Goal: Transaction & Acquisition: Book appointment/travel/reservation

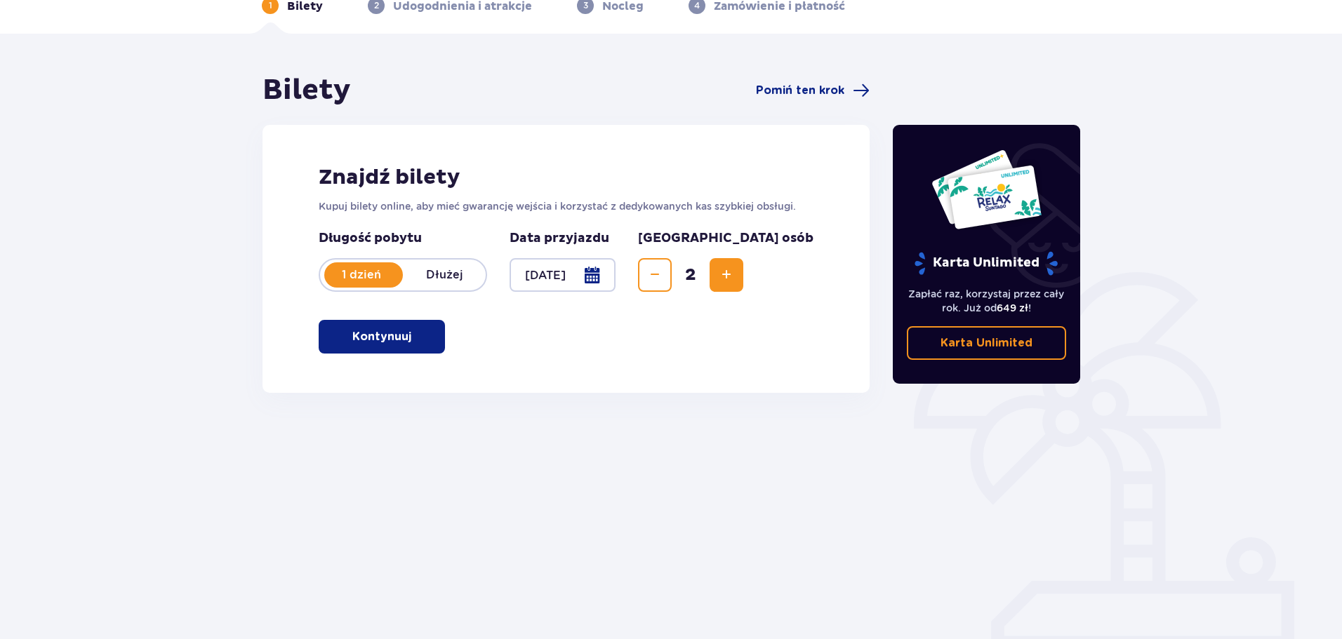
click at [399, 337] on p "Kontynuuj" at bounding box center [381, 336] width 59 height 15
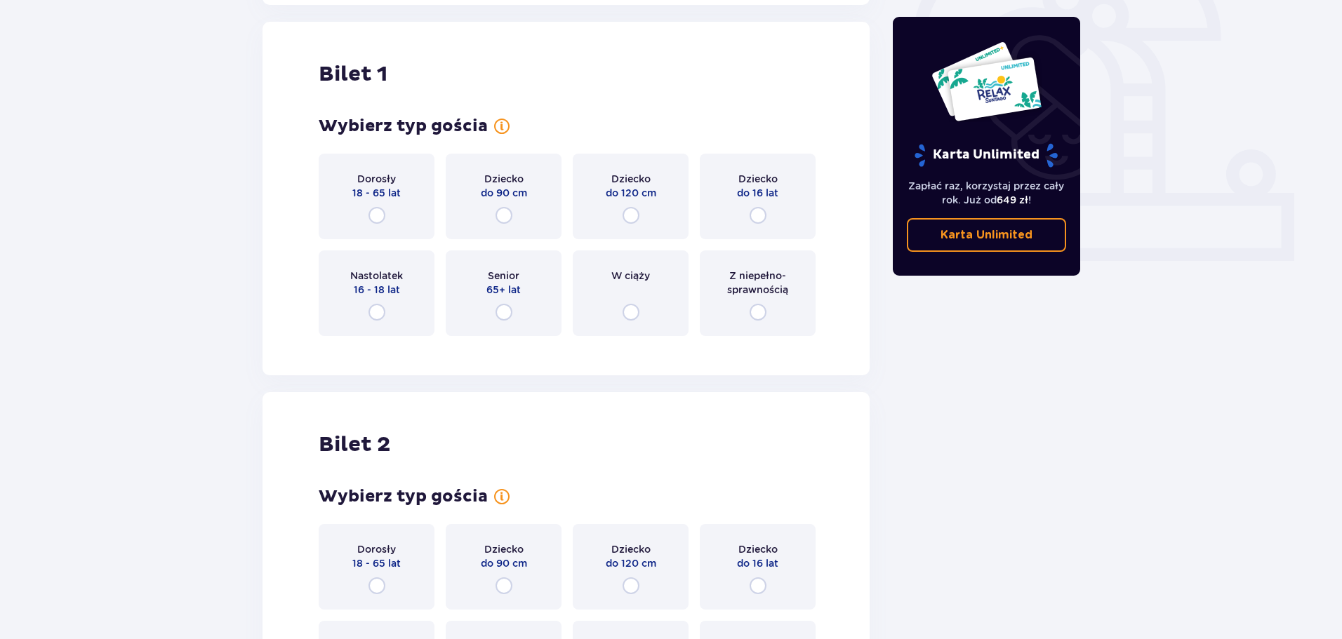
scroll to position [469, 0]
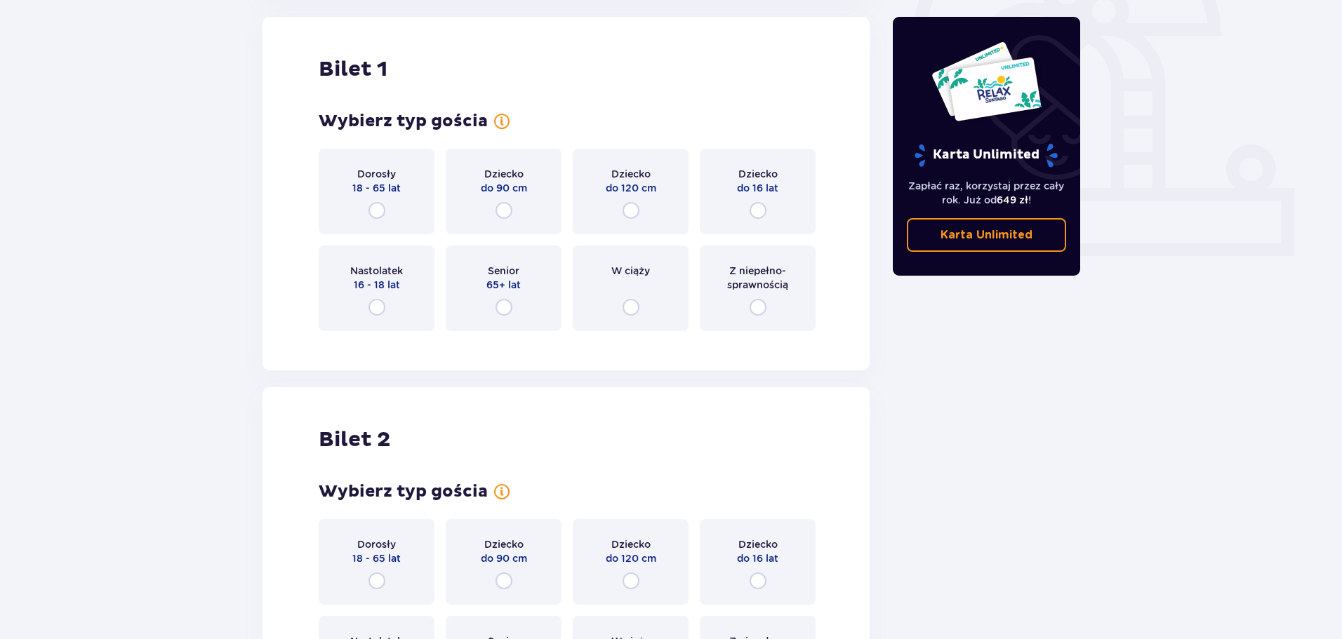
click at [389, 206] on div "Dorosły 18 - 65 lat" at bounding box center [377, 192] width 116 height 86
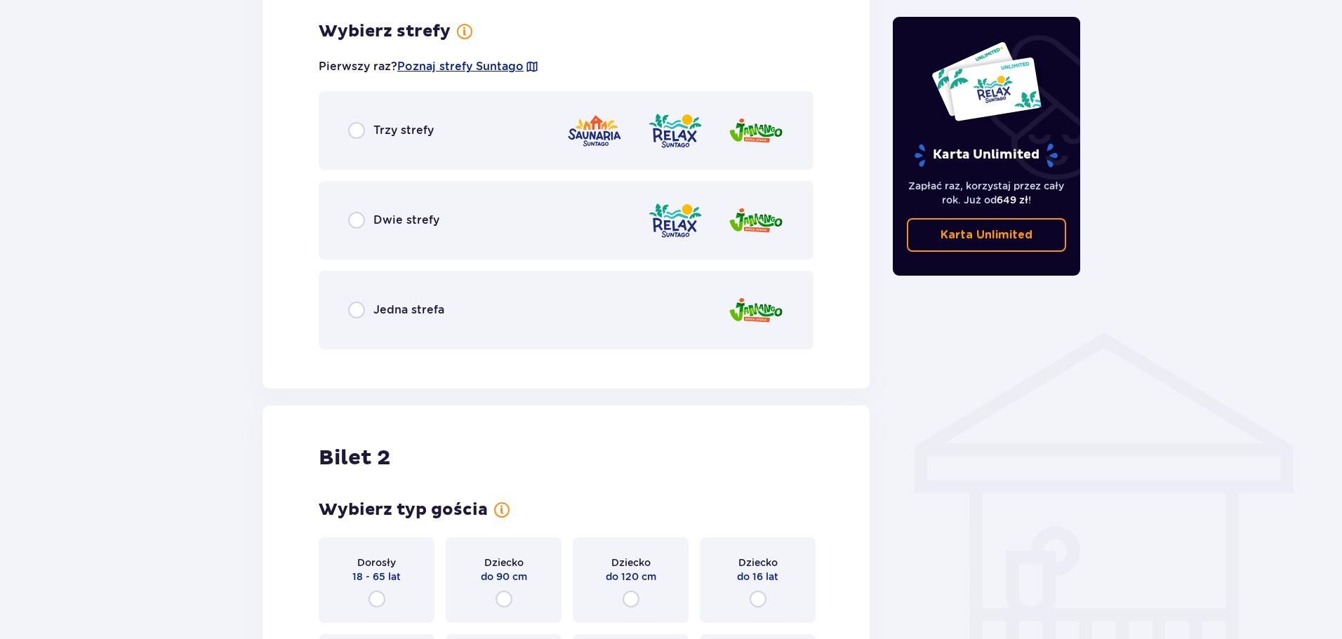
scroll to position [811, 0]
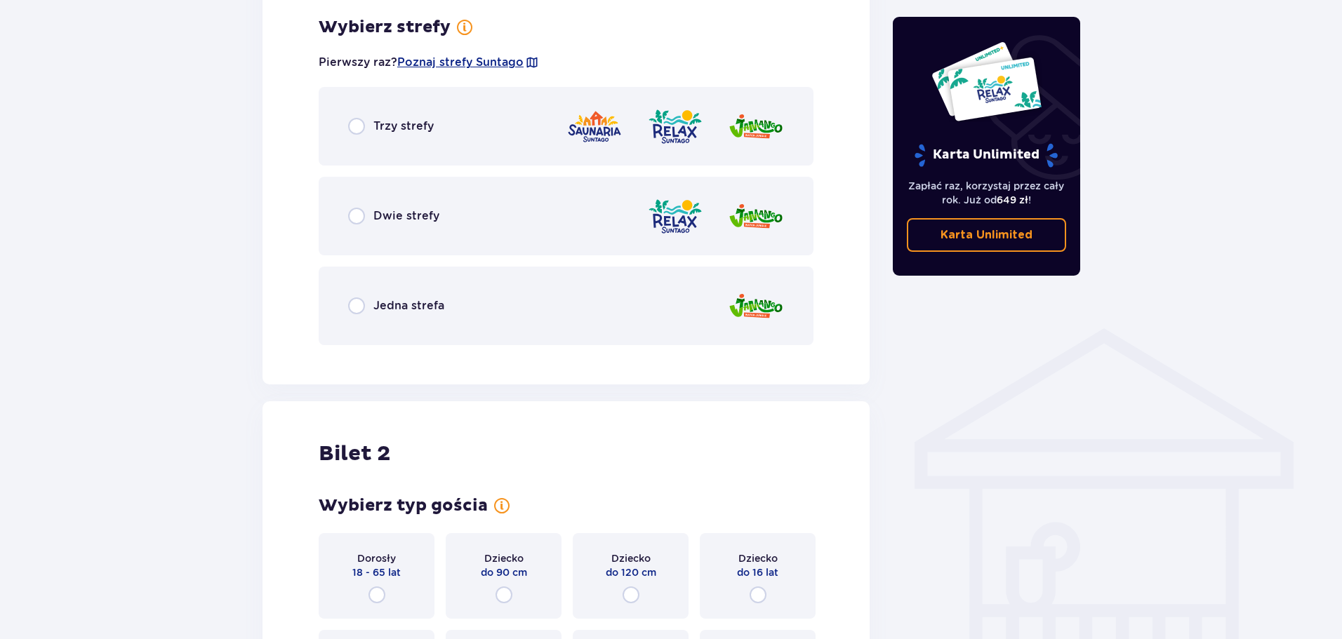
click at [636, 221] on div "Dwie strefy" at bounding box center [566, 216] width 495 height 79
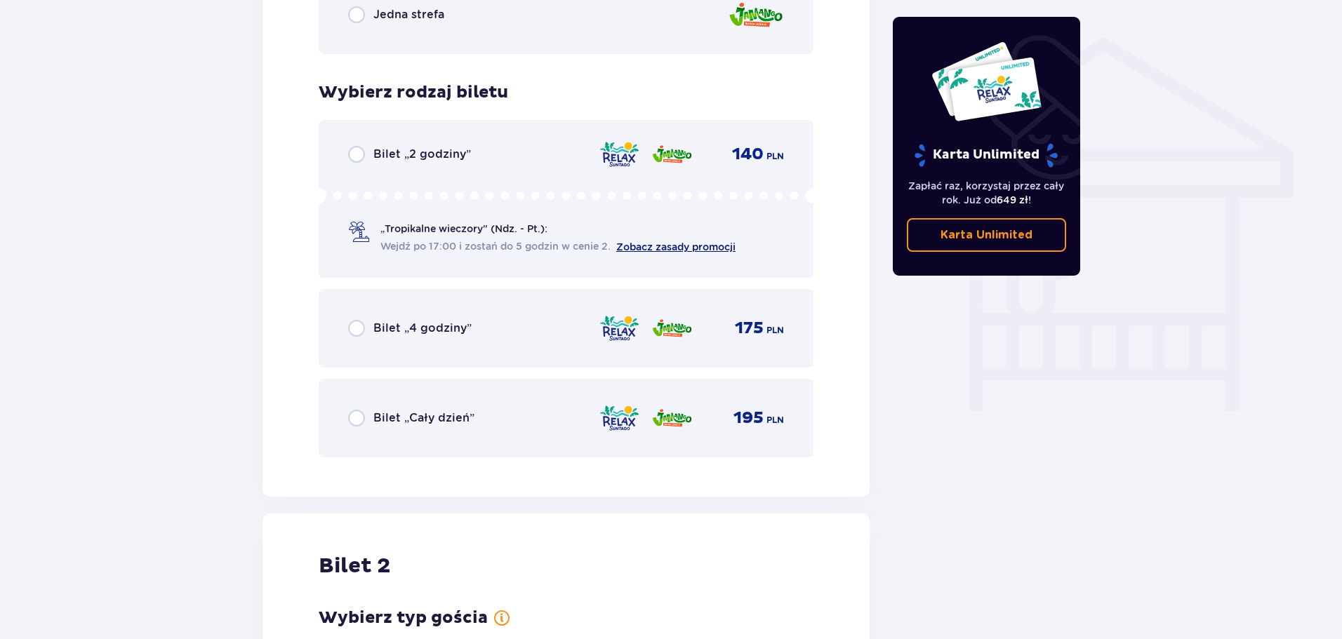
scroll to position [1098, 0]
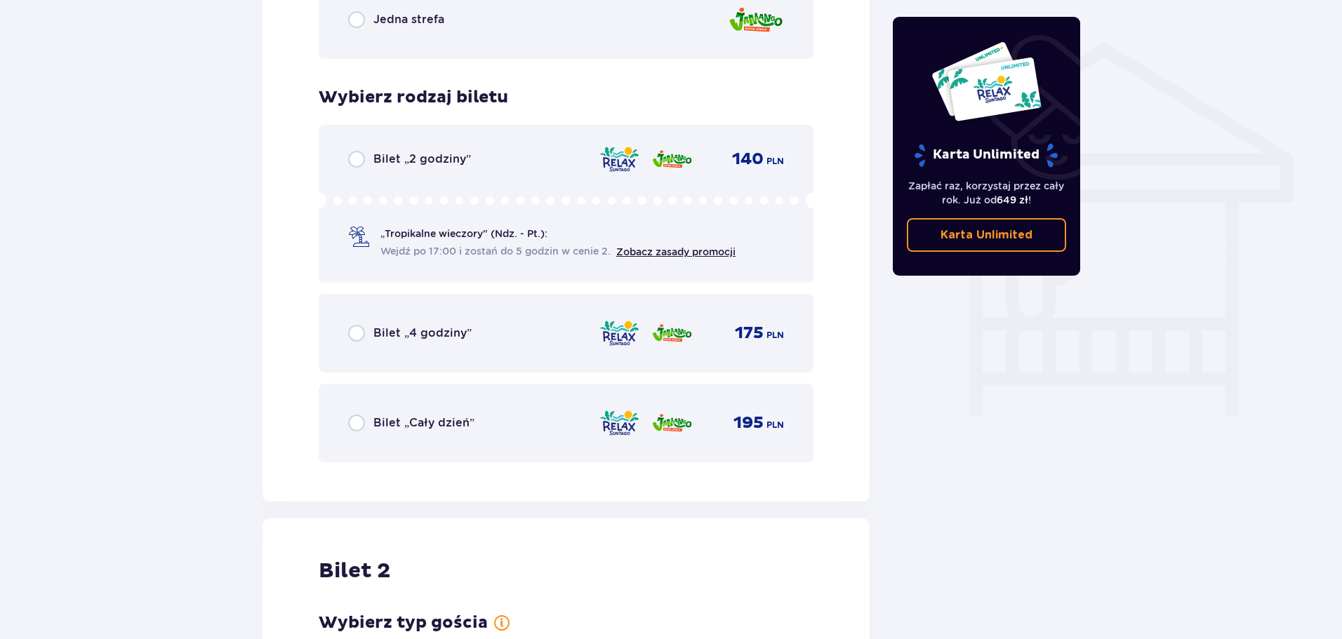
click at [458, 418] on span "Bilet „Cały dzień”" at bounding box center [423, 422] width 101 height 15
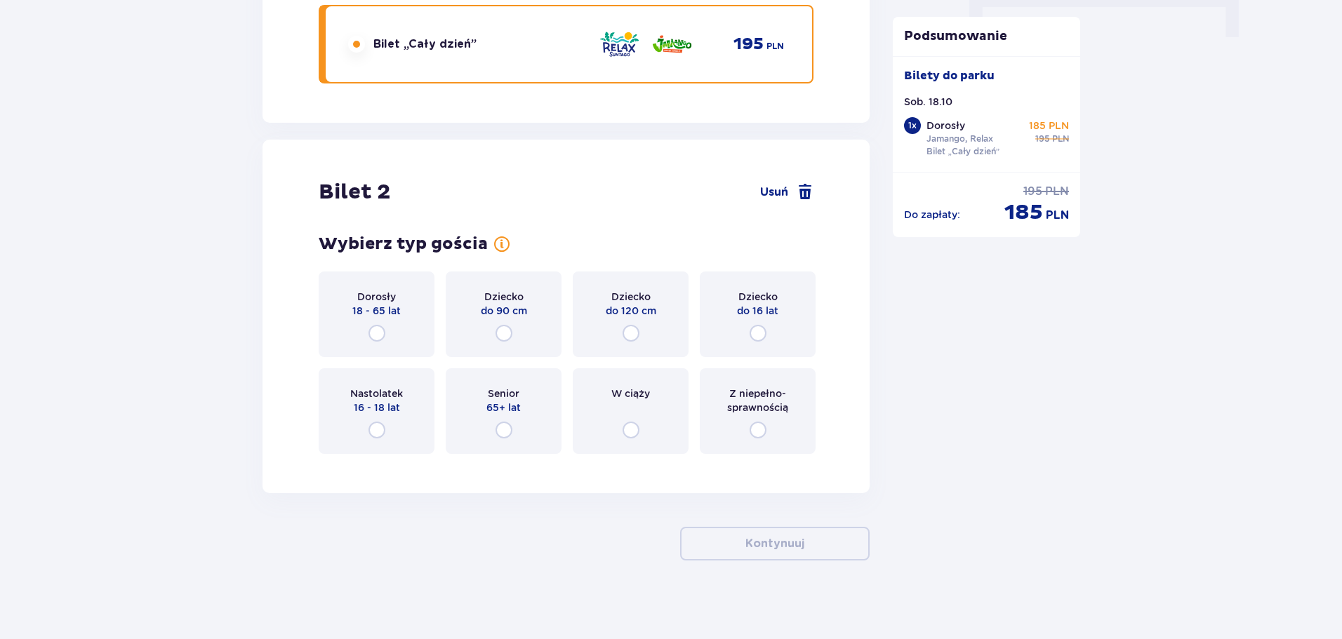
scroll to position [1482, 0]
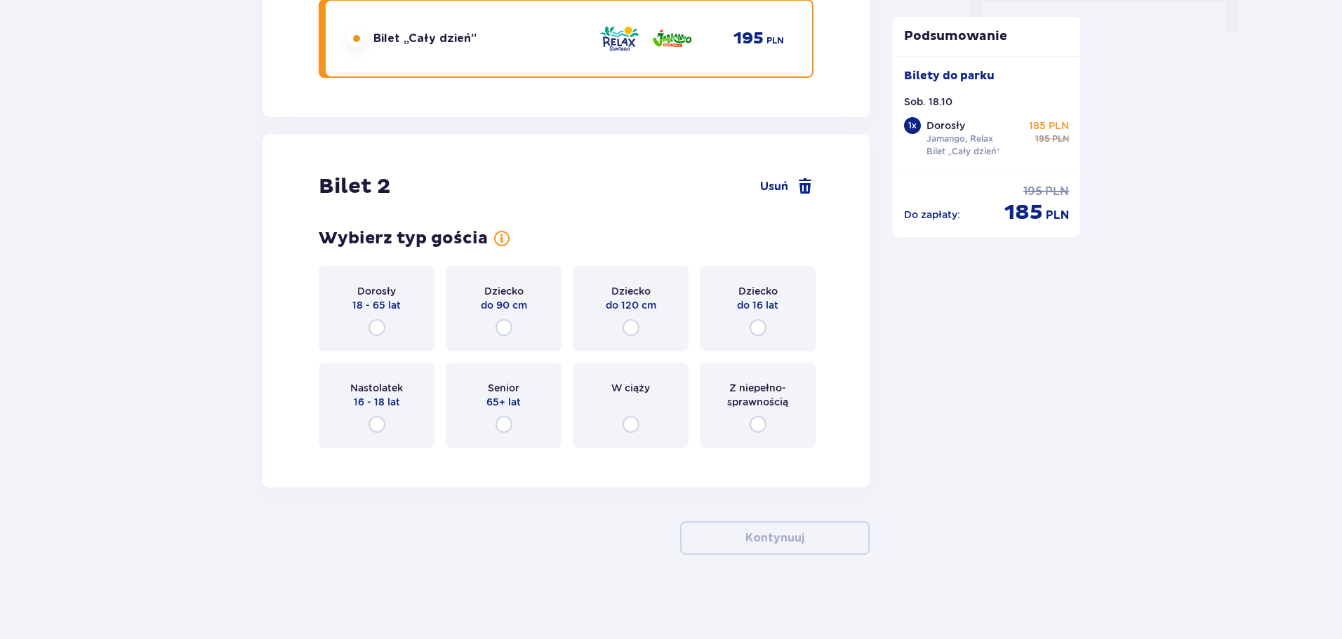
drag, startPoint x: 378, startPoint y: 328, endPoint x: 388, endPoint y: 330, distance: 10.0
click at [378, 327] on input "radio" at bounding box center [376, 327] width 17 height 17
radio input "true"
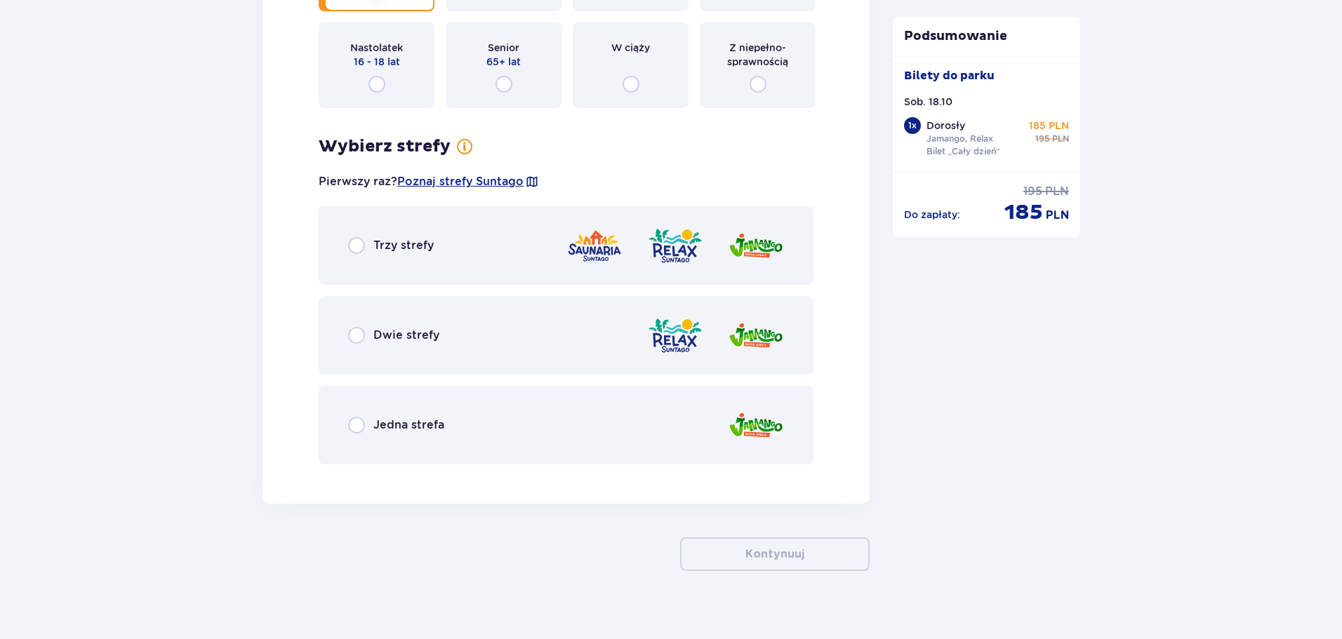
scroll to position [1839, 0]
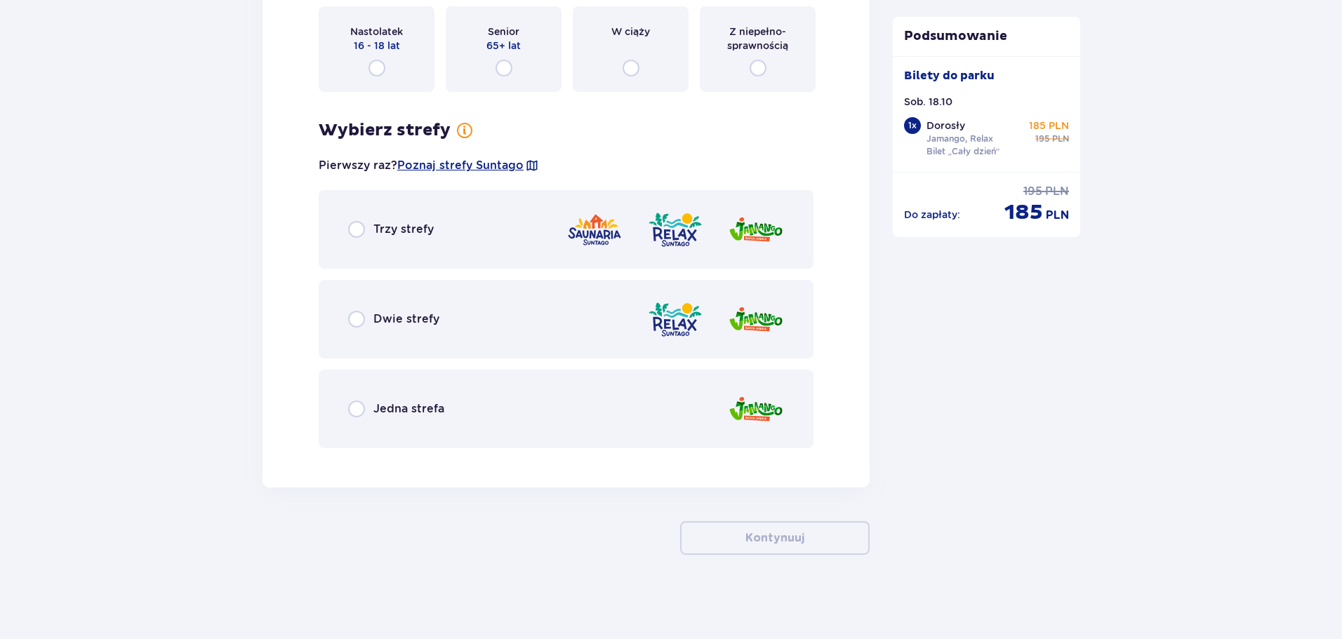
click at [554, 408] on div "Jedna strefa" at bounding box center [566, 409] width 495 height 79
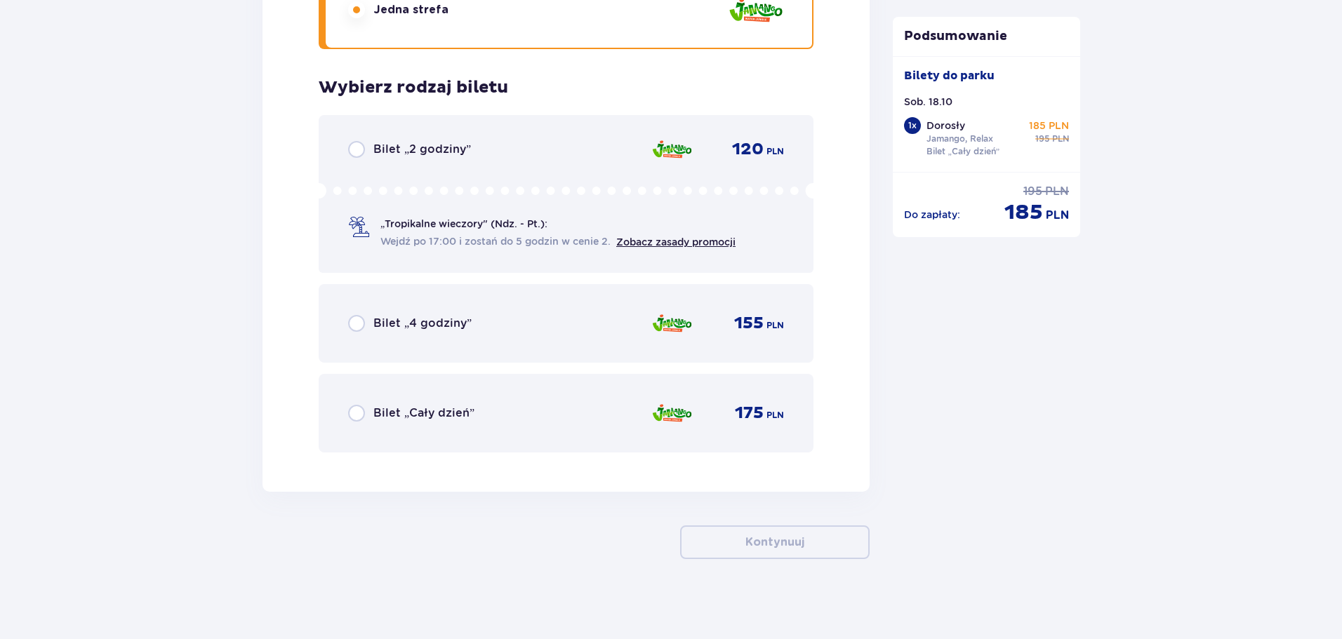
scroll to position [2242, 0]
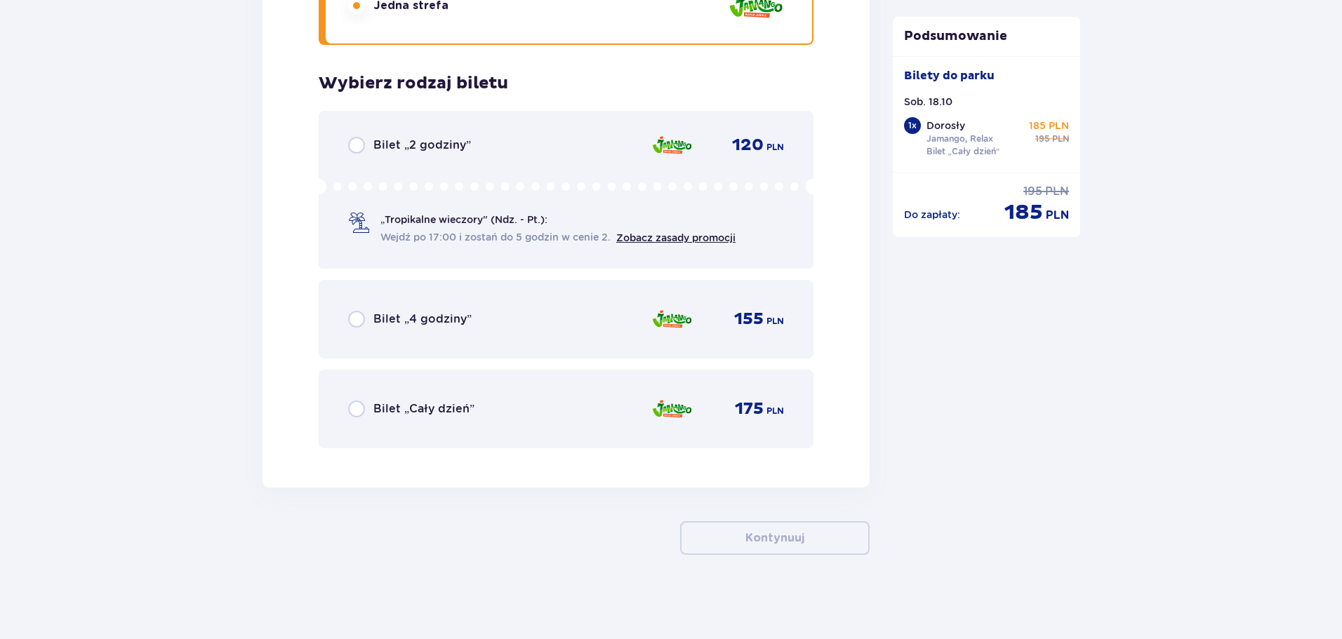
click at [747, 422] on div "175 PLN" at bounding box center [717, 408] width 133 height 29
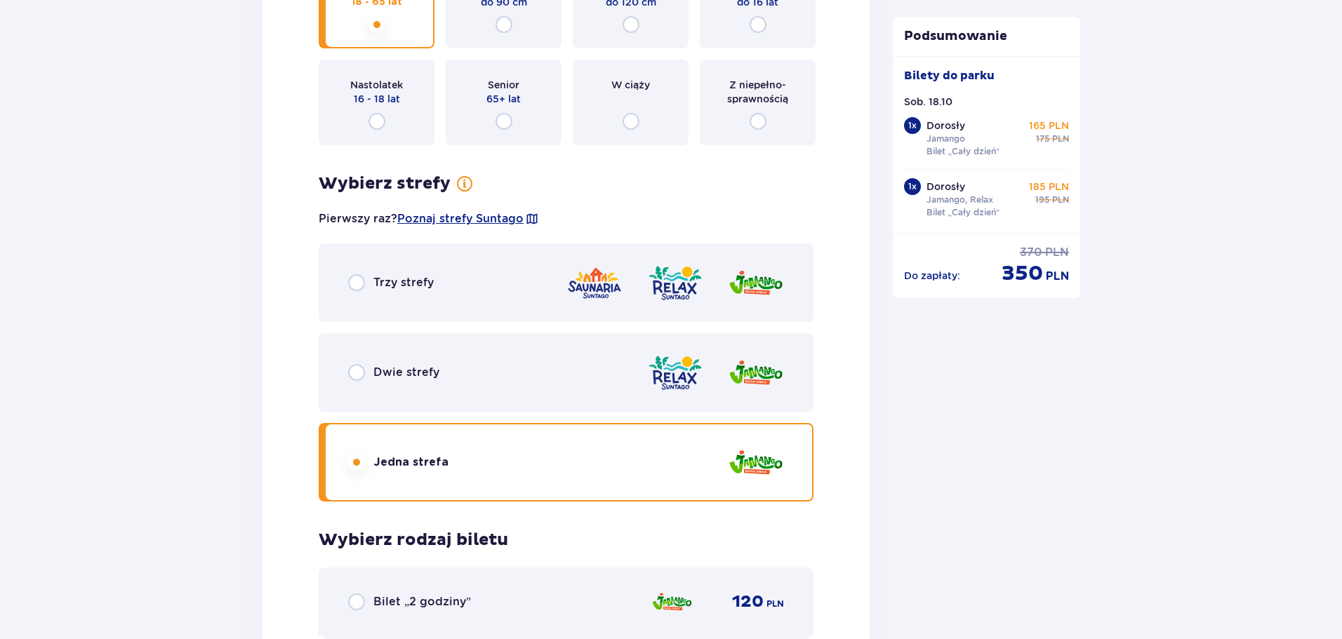
scroll to position [1824, 0]
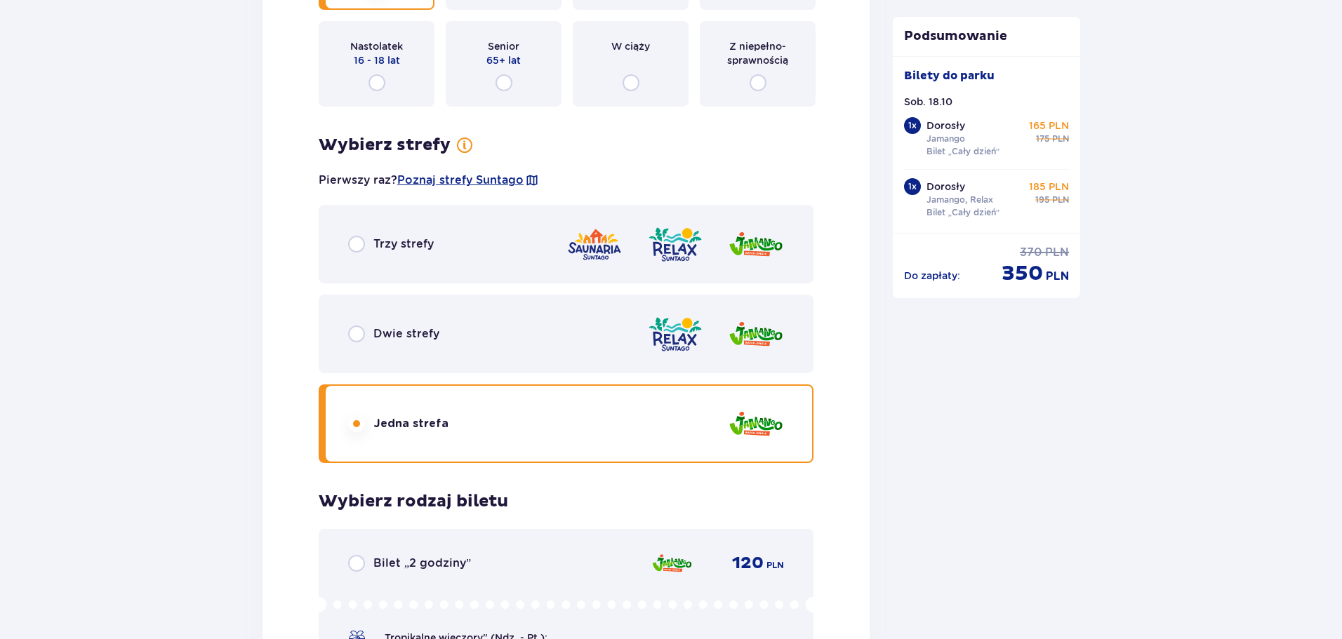
click at [525, 338] on div "Dwie strefy" at bounding box center [566, 334] width 495 height 79
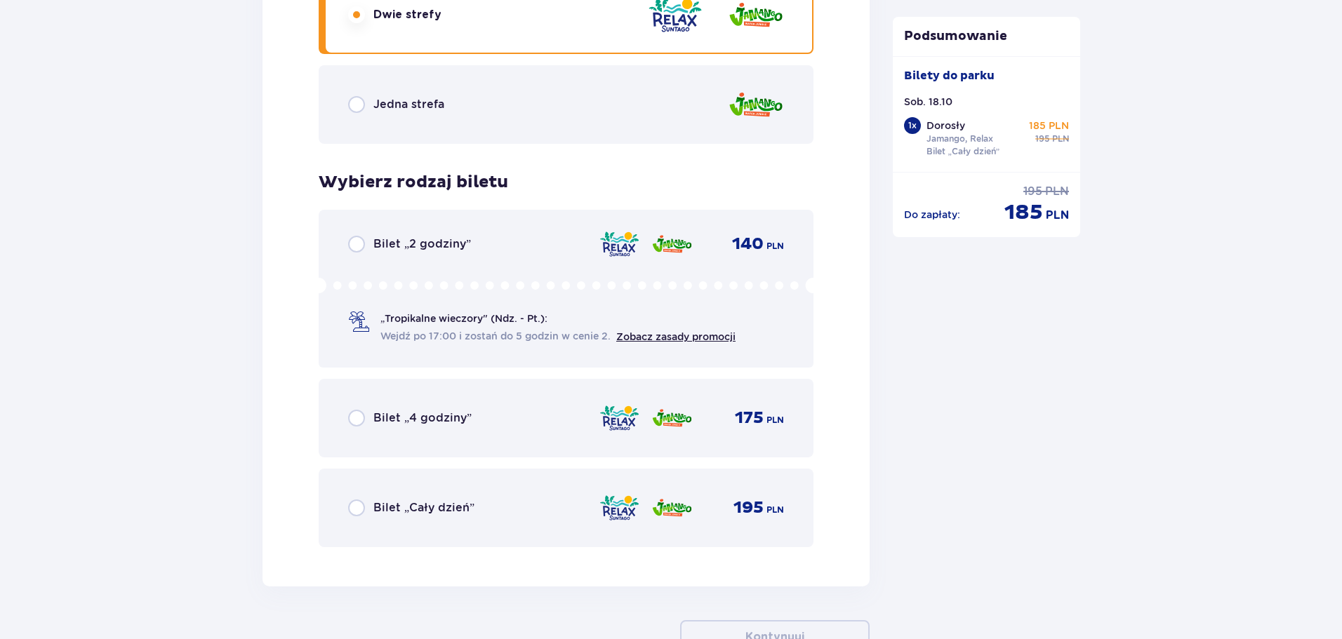
scroll to position [2242, 0]
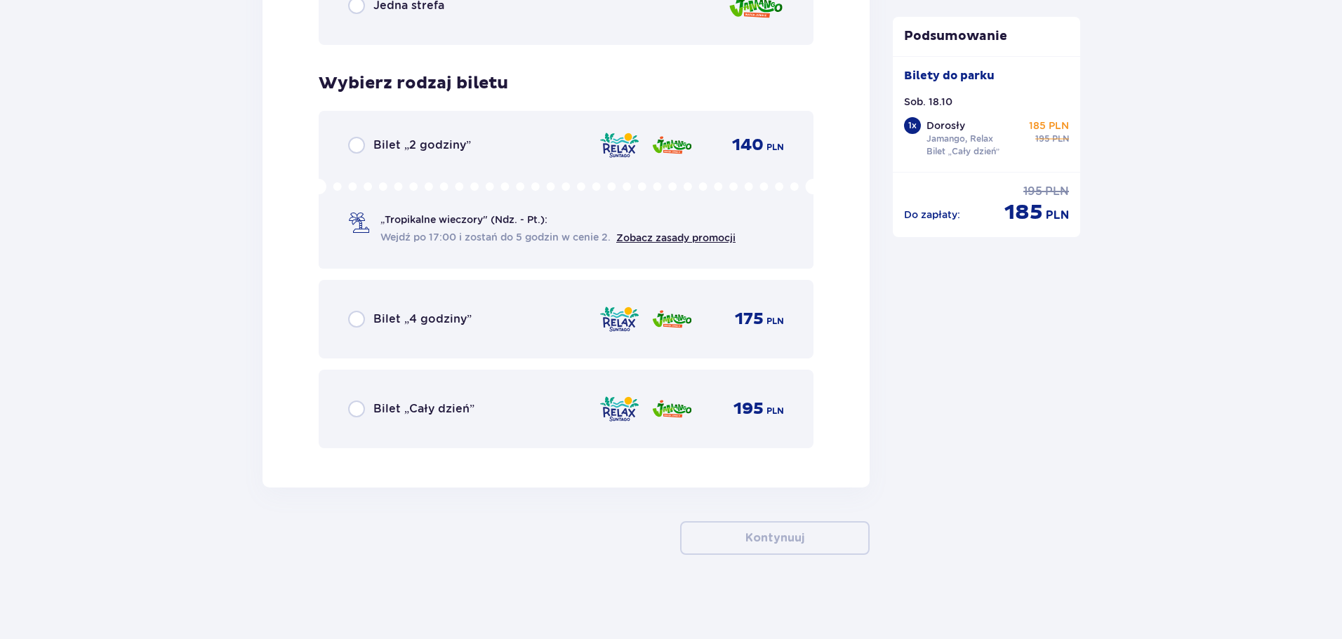
click at [481, 391] on div "Bilet „Cały dzień” 195 PLN" at bounding box center [566, 409] width 495 height 79
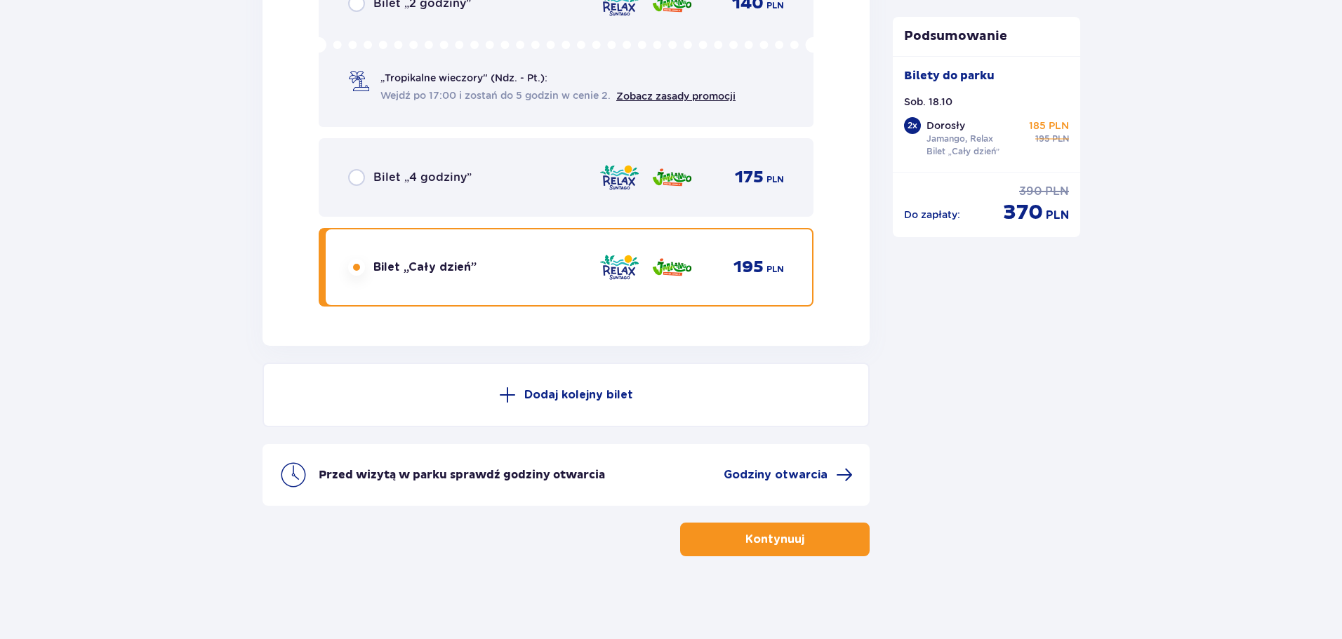
scroll to position [2385, 0]
click at [814, 532] on span "button" at bounding box center [807, 538] width 17 height 17
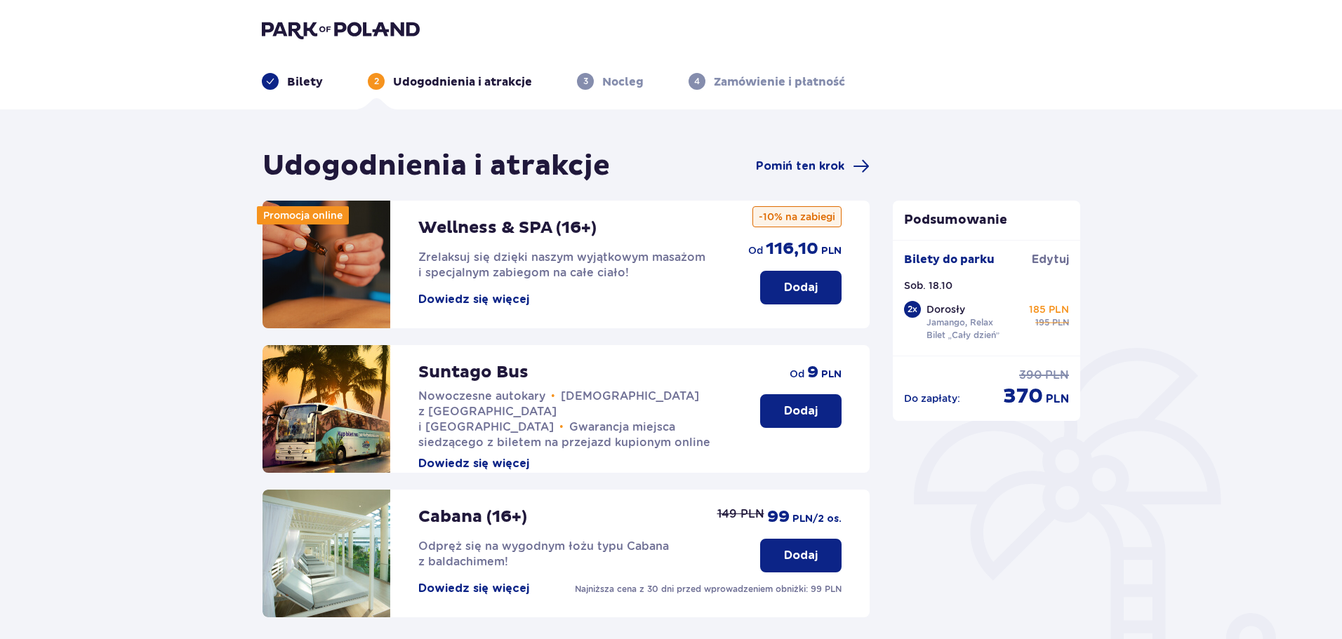
click at [300, 76] on p "Bilety" at bounding box center [305, 81] width 36 height 15
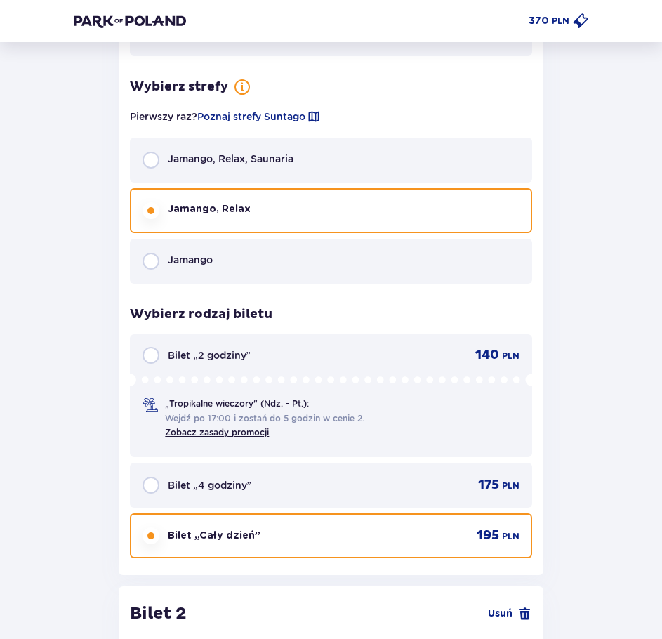
scroll to position [1086, 0]
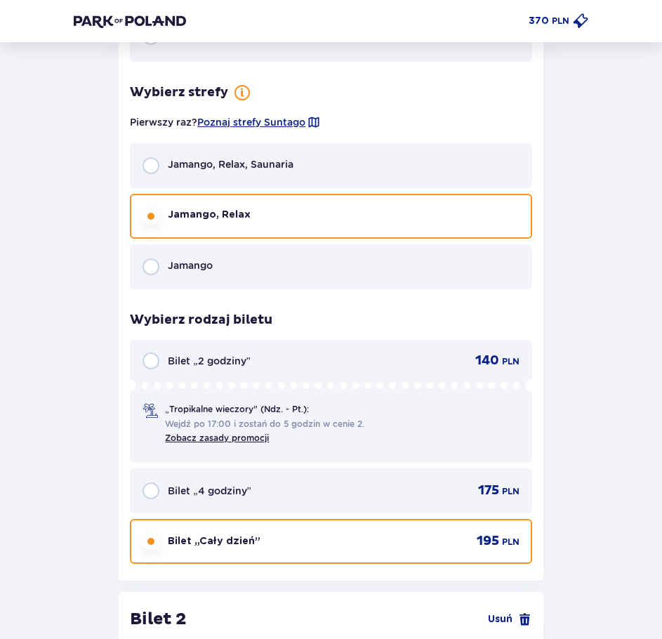
click at [410, 262] on div "Jamango" at bounding box center [330, 266] width 401 height 45
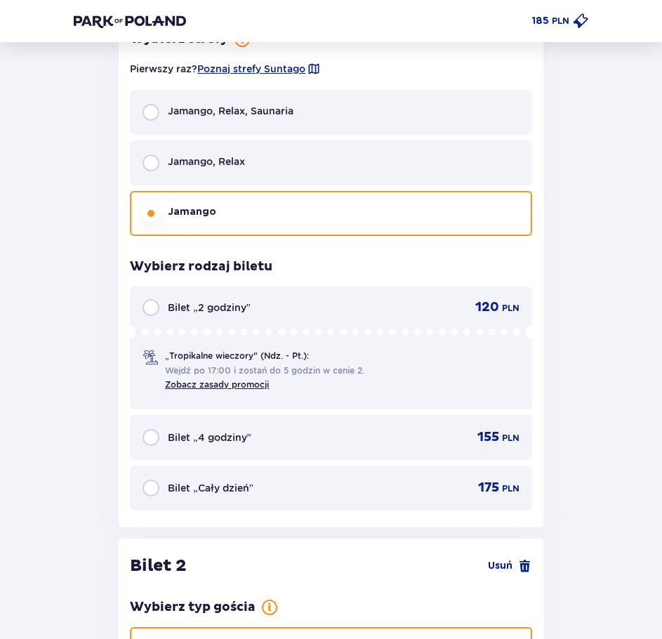
scroll to position [1134, 0]
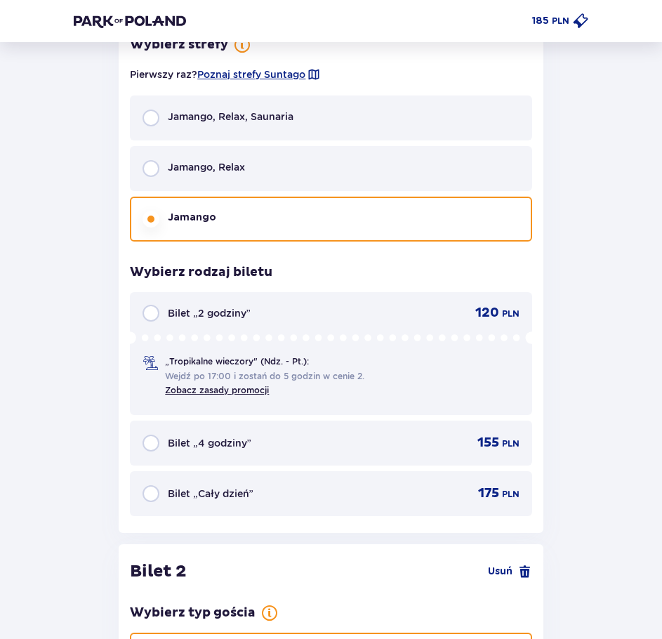
click at [420, 167] on div "Jamango, Relax" at bounding box center [330, 168] width 401 height 45
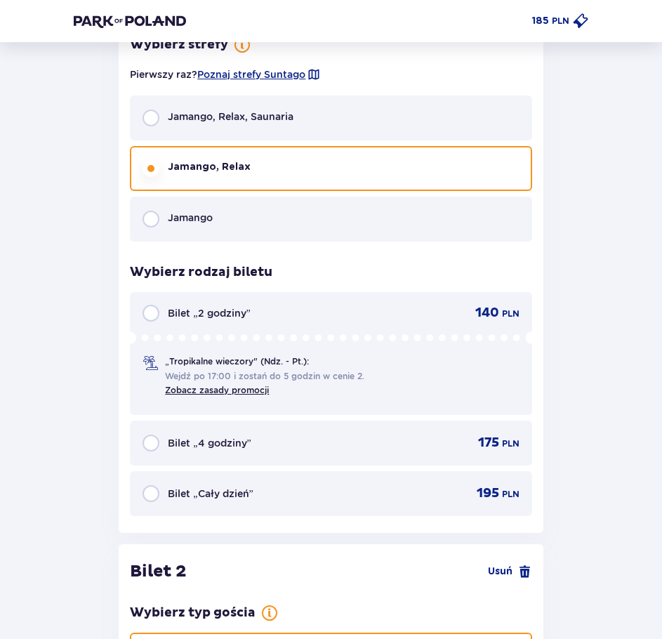
click at [397, 121] on div "Jamango, Relax, Saunaria" at bounding box center [330, 117] width 401 height 45
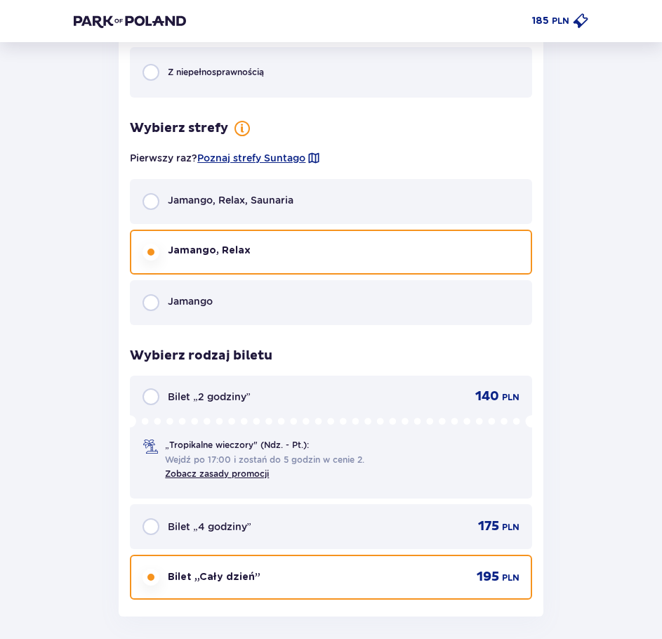
scroll to position [2093, 0]
